Goal: Check status: Check status

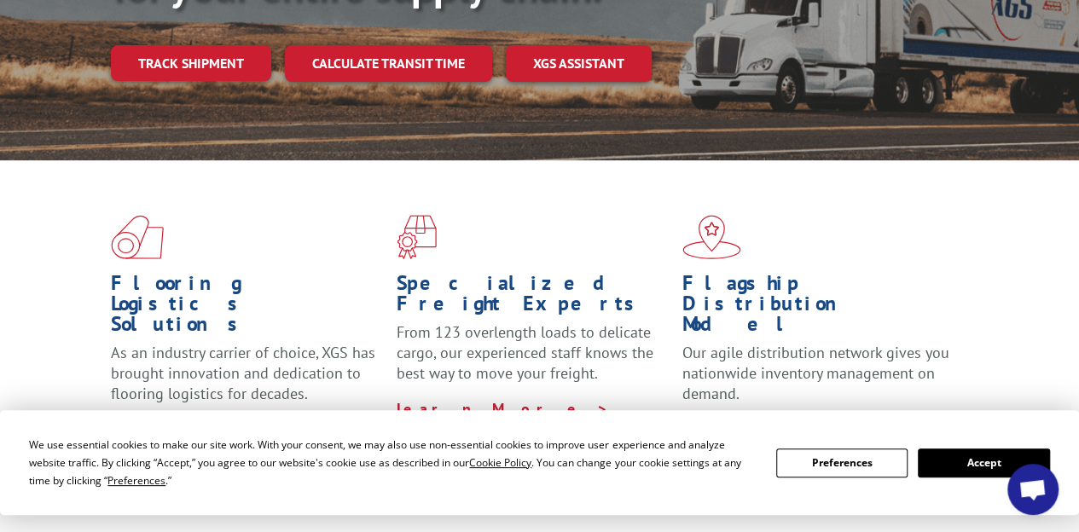
scroll to position [489, 0]
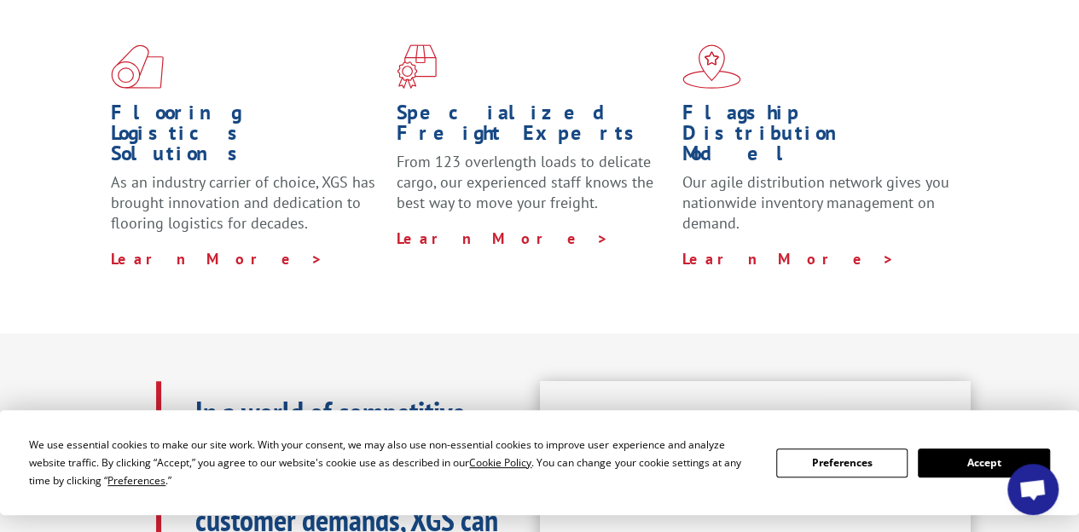
click at [973, 460] on button "Accept" at bounding box center [982, 463] width 131 height 29
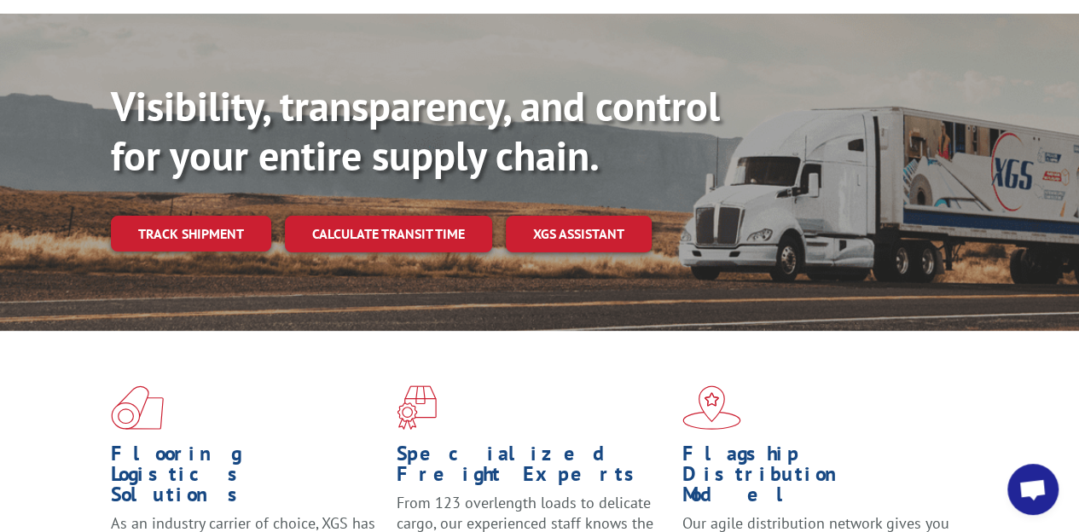
scroll to position [0, 0]
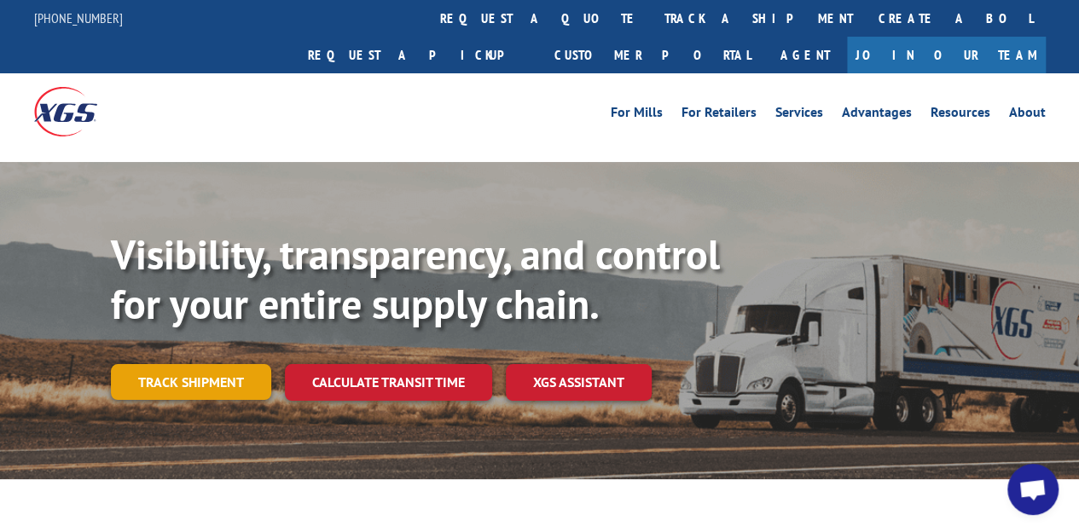
click at [176, 364] on link "Track shipment" at bounding box center [191, 382] width 160 height 36
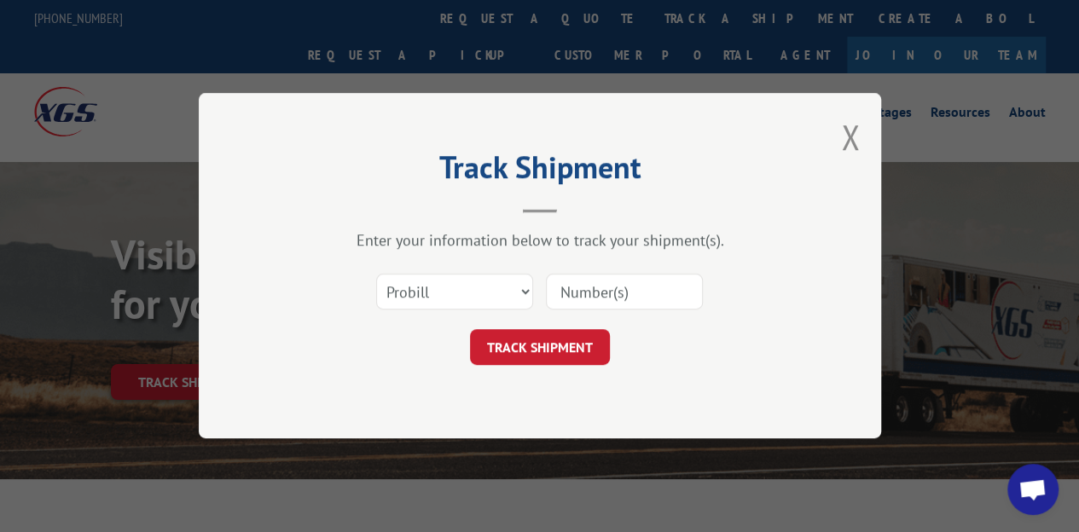
click at [578, 295] on input at bounding box center [624, 293] width 157 height 36
click at [501, 294] on select "Select category... Probill BOL PO" at bounding box center [454, 293] width 157 height 36
click at [585, 294] on input at bounding box center [624, 293] width 157 height 36
paste input "17501937"
type input "17501937"
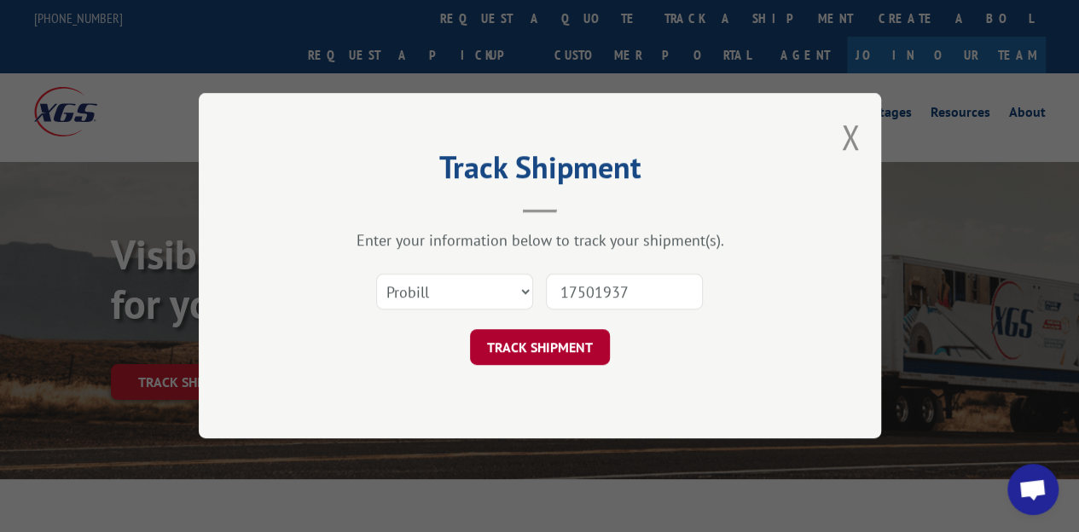
click at [573, 344] on button "TRACK SHIPMENT" at bounding box center [540, 348] width 140 height 36
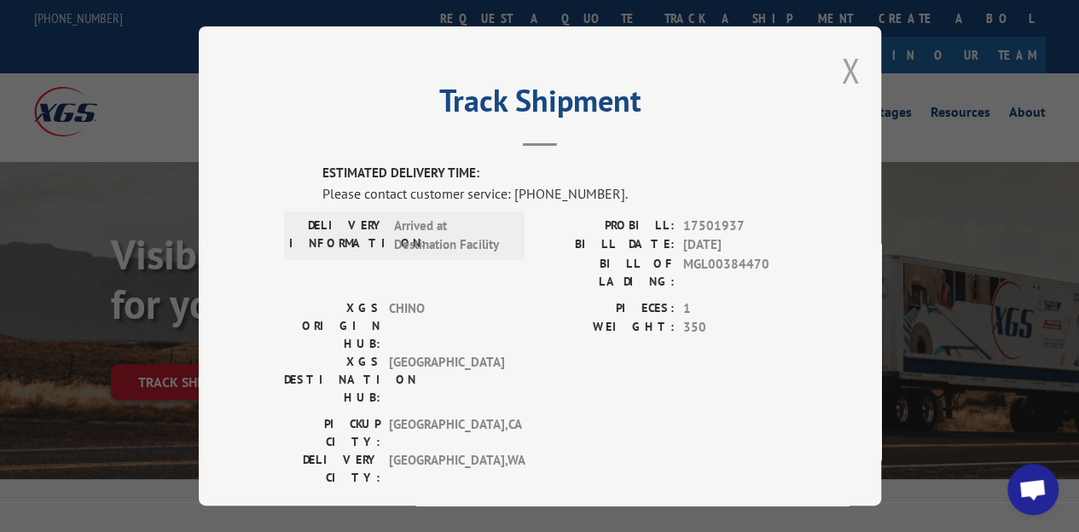
click at [848, 67] on button "Close modal" at bounding box center [850, 70] width 19 height 45
